Goal: Task Accomplishment & Management: Manage account settings

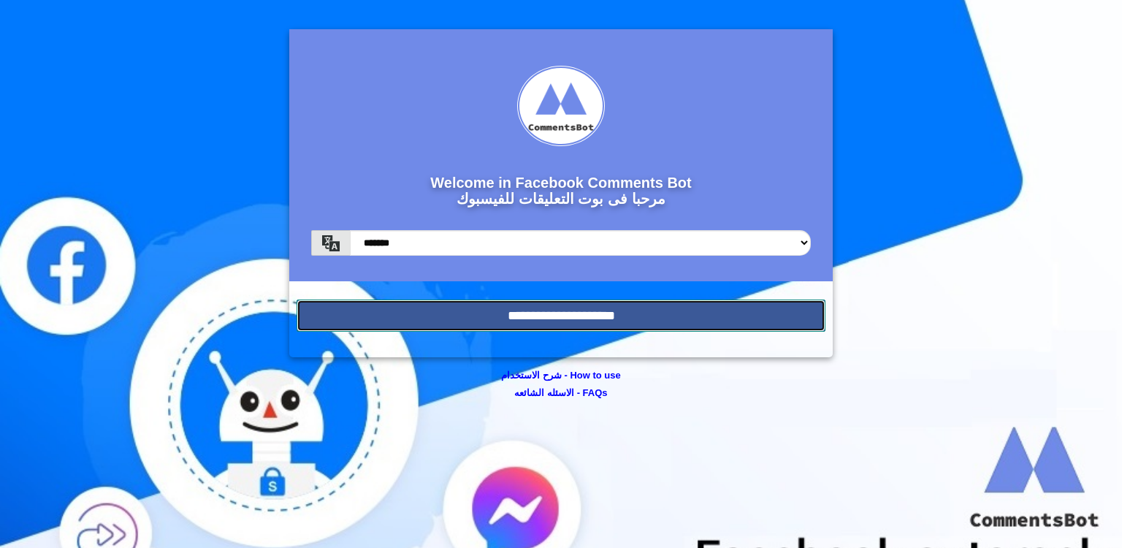
click at [486, 313] on input "**********" at bounding box center [561, 315] width 529 height 32
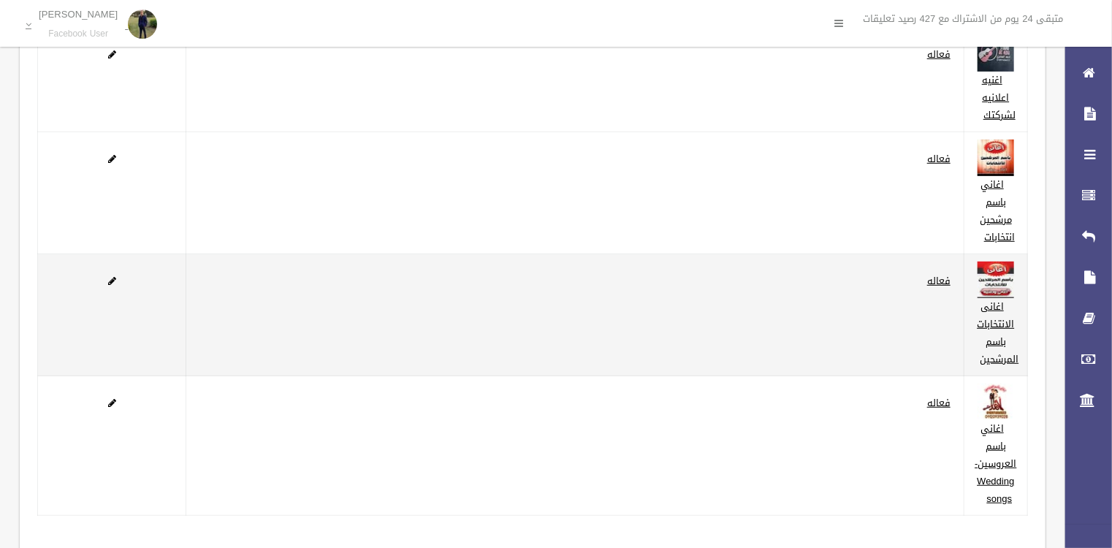
scroll to position [225, 0]
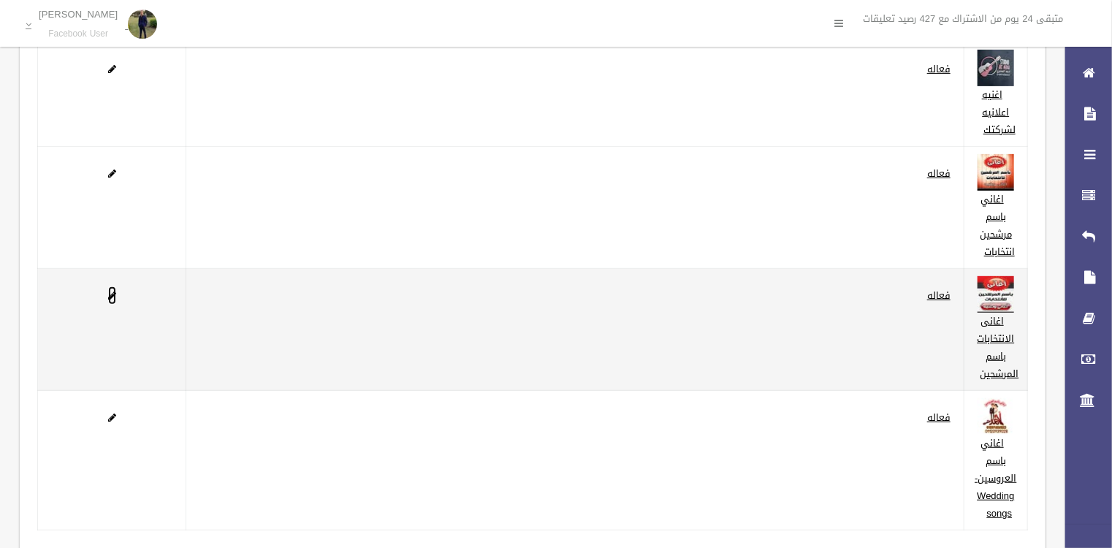
click at [112, 293] on span at bounding box center [112, 295] width 8 height 9
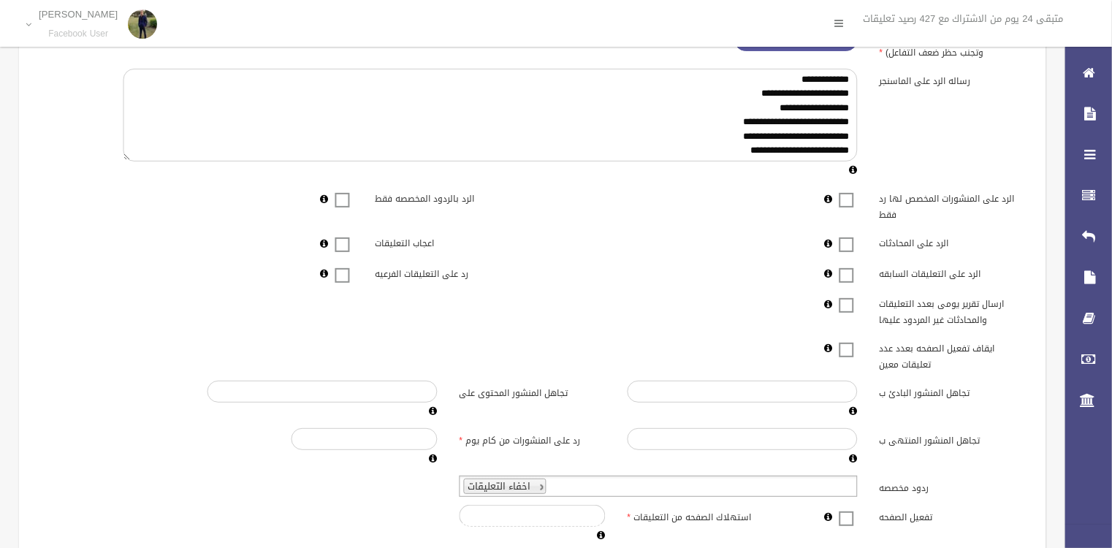
scroll to position [320, 0]
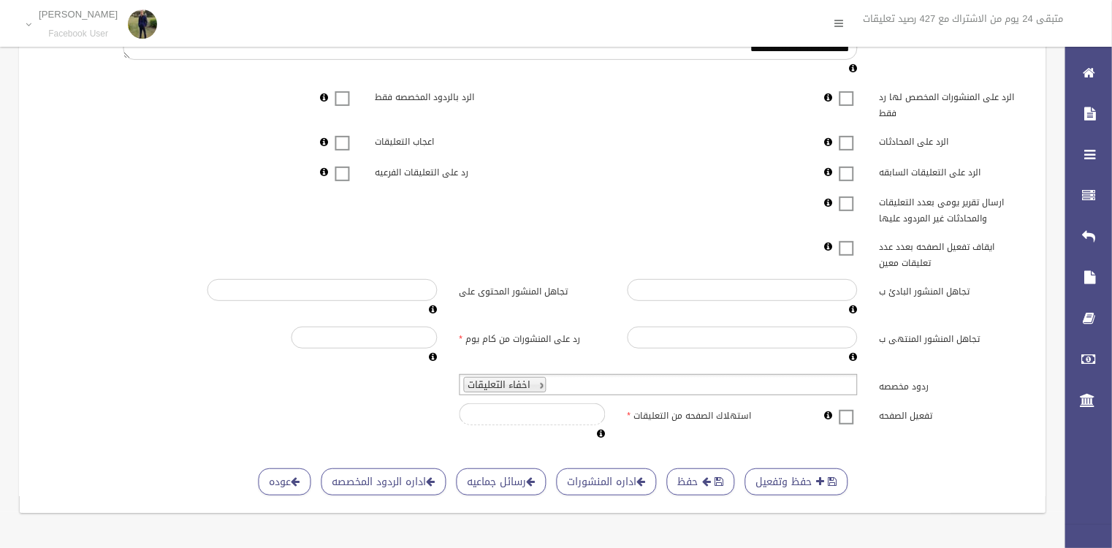
click at [850, 408] on span at bounding box center [847, 408] width 22 height 0
click at [700, 468] on button "حفظ" at bounding box center [701, 481] width 68 height 27
